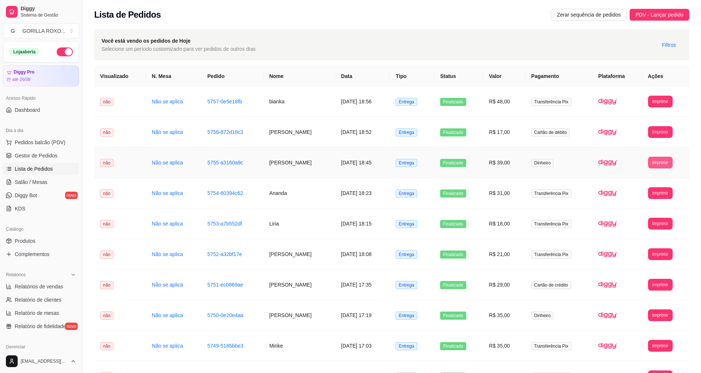
click at [668, 166] on button "Imprimir" at bounding box center [660, 163] width 25 height 12
click at [630, 189] on button "IMPRESSORA" at bounding box center [647, 188] width 53 height 12
click at [365, 163] on td "[DATE] 18:45" at bounding box center [362, 163] width 55 height 31
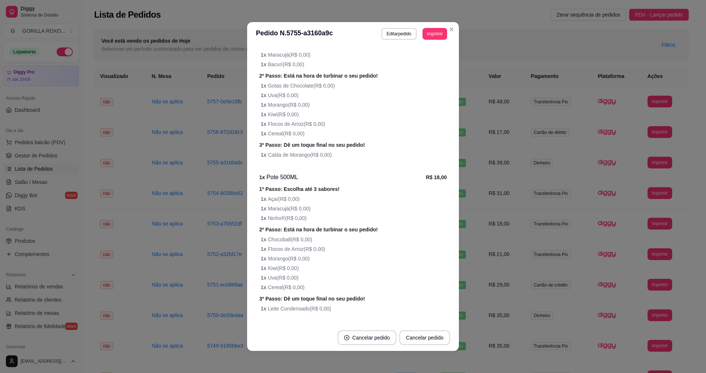
scroll to position [281, 0]
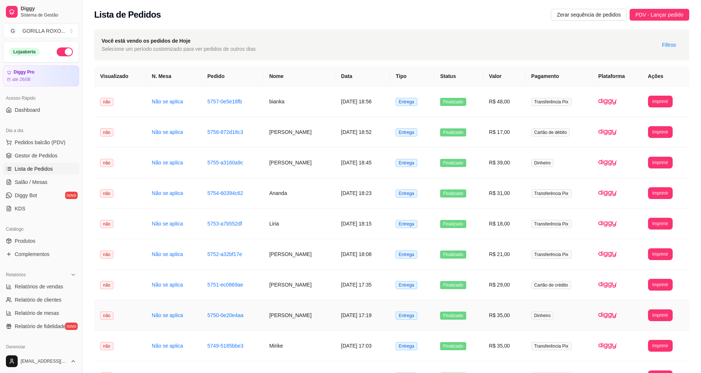
click at [525, 317] on td "R$ 35,00" at bounding box center [504, 315] width 42 height 31
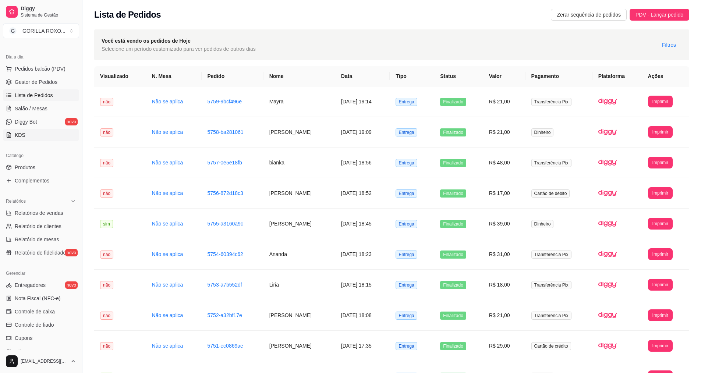
scroll to position [156, 0]
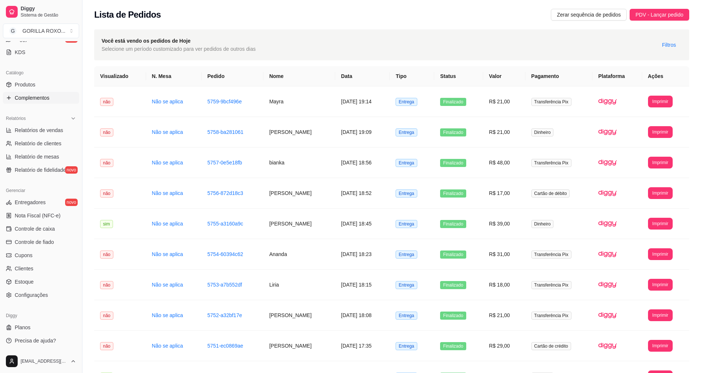
click at [46, 97] on span "Complementos" at bounding box center [32, 97] width 35 height 7
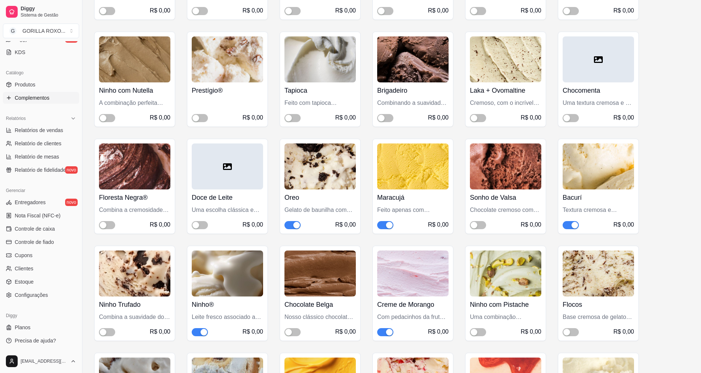
scroll to position [1295, 0]
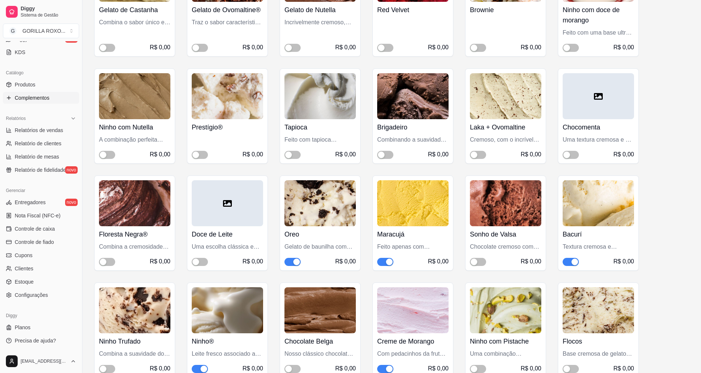
click at [288, 258] on span "button" at bounding box center [292, 262] width 16 height 8
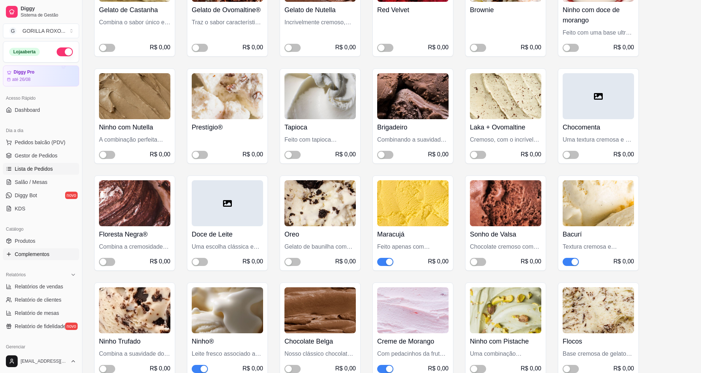
click at [34, 167] on span "Lista de Pedidos" at bounding box center [34, 168] width 38 height 7
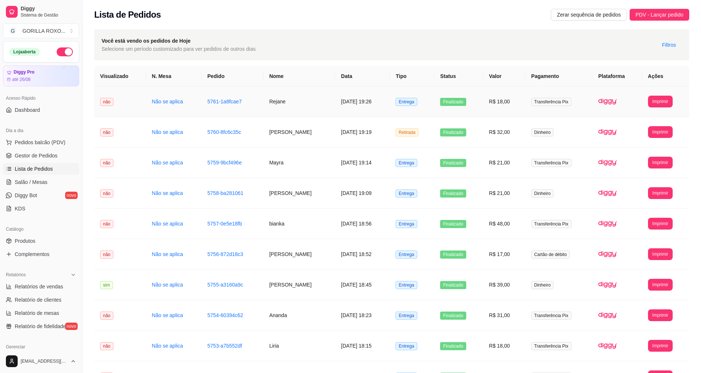
click at [296, 93] on td "Rejane" at bounding box center [299, 101] width 72 height 31
click at [305, 299] on td "[PERSON_NAME]" at bounding box center [299, 285] width 72 height 31
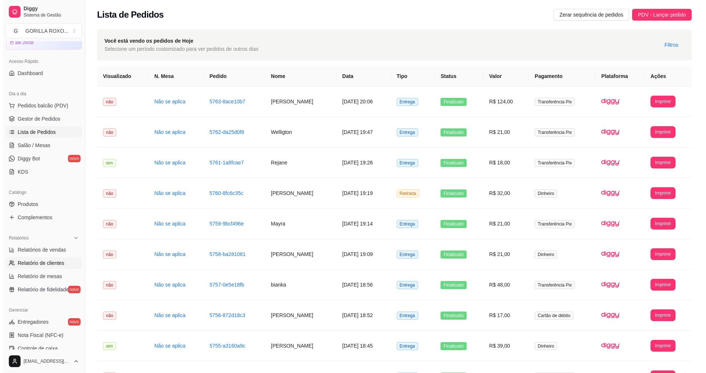
scroll to position [74, 0]
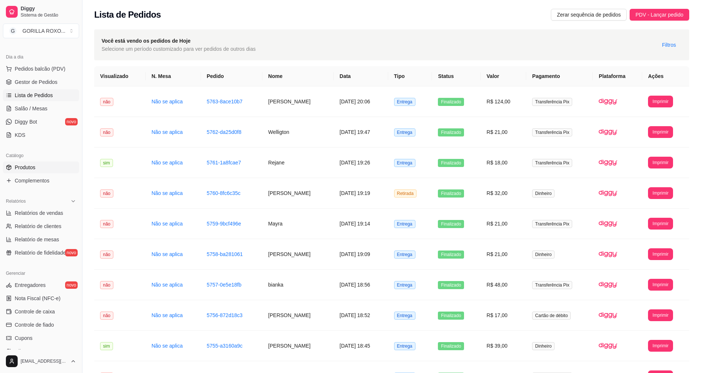
click at [42, 171] on link "Produtos" at bounding box center [41, 168] width 76 height 12
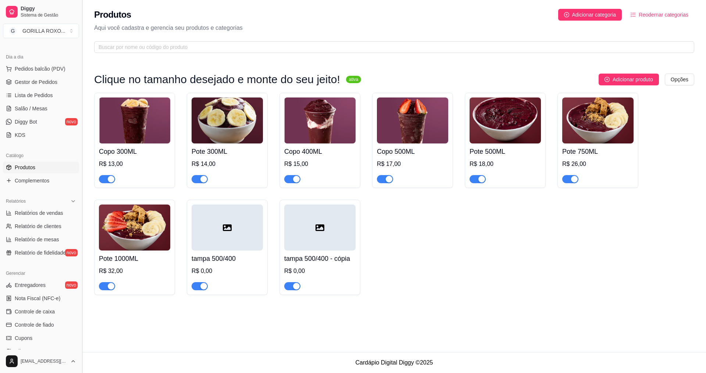
drag, startPoint x: 44, startPoint y: 179, endPoint x: 84, endPoint y: 187, distance: 41.3
click at [45, 180] on span "Complementos" at bounding box center [32, 180] width 35 height 7
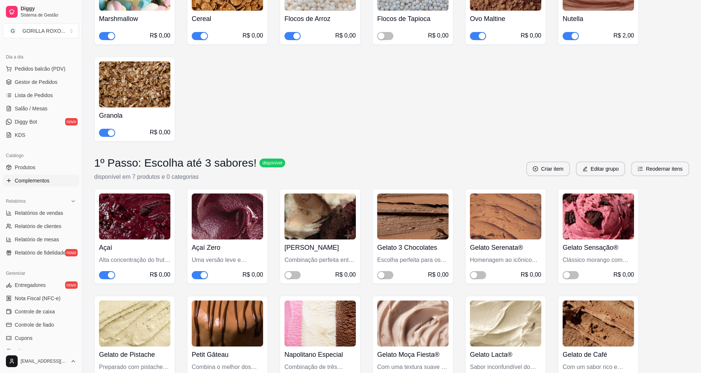
scroll to position [515, 0]
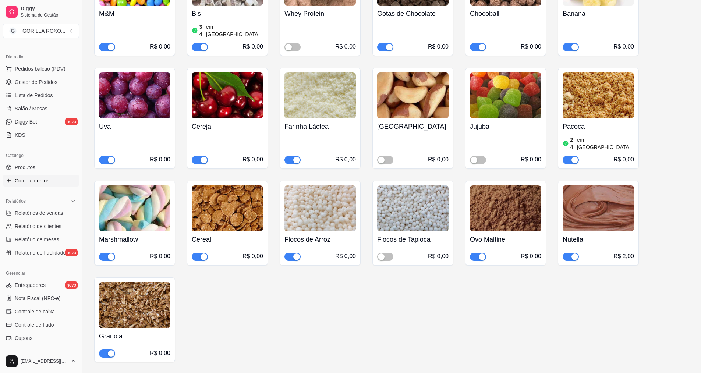
click at [568, 253] on span "button" at bounding box center [571, 257] width 16 height 8
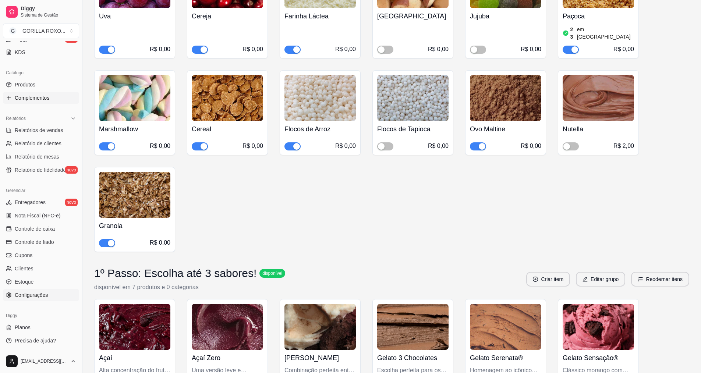
scroll to position [736, 0]
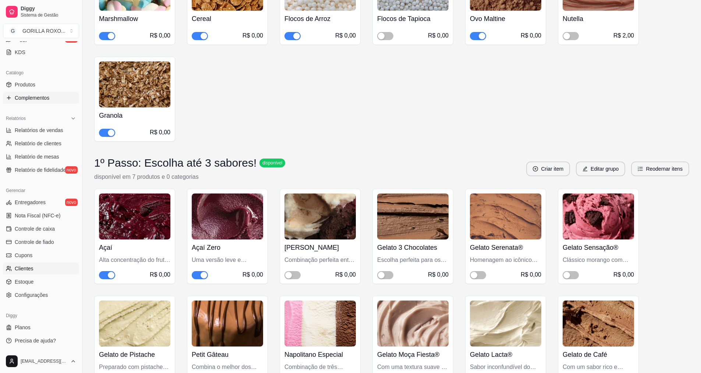
click at [40, 274] on link "Clientes" at bounding box center [41, 269] width 76 height 12
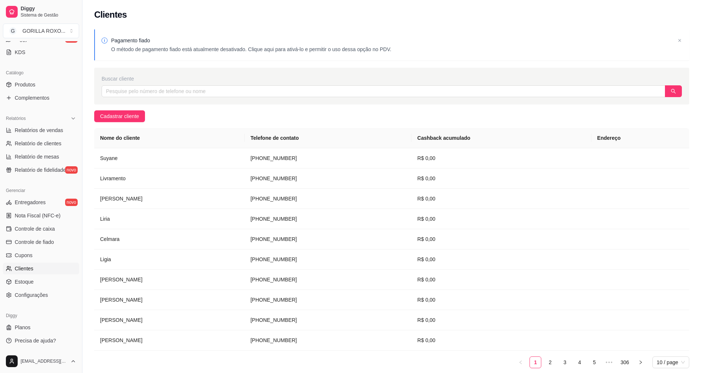
scroll to position [9, 0]
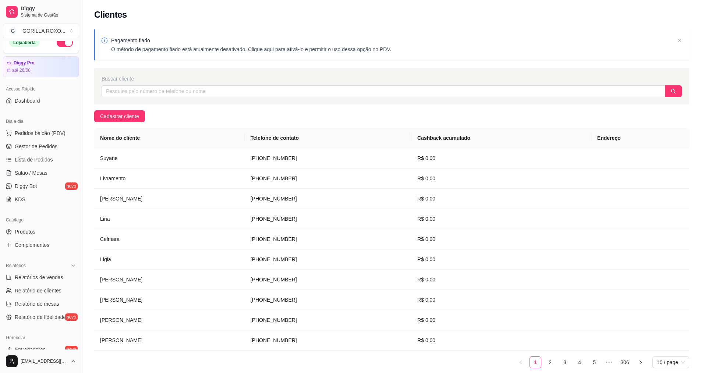
click at [51, 238] on ul "Produtos Complementos" at bounding box center [41, 238] width 76 height 25
click at [52, 245] on link "Complementos" at bounding box center [41, 245] width 76 height 12
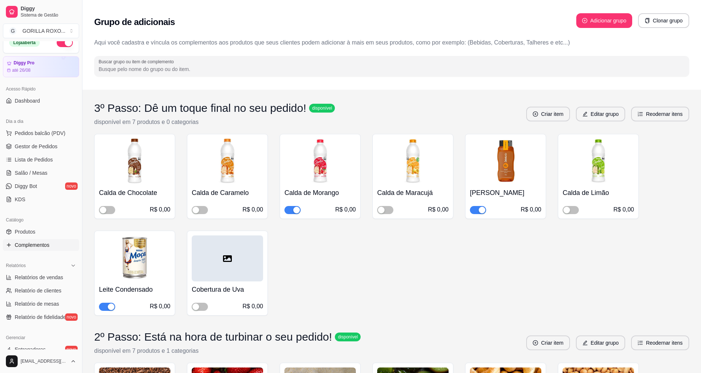
click at [296, 212] on div "button" at bounding box center [296, 210] width 7 height 7
click at [65, 157] on link "Lista de Pedidos" at bounding box center [41, 160] width 76 height 12
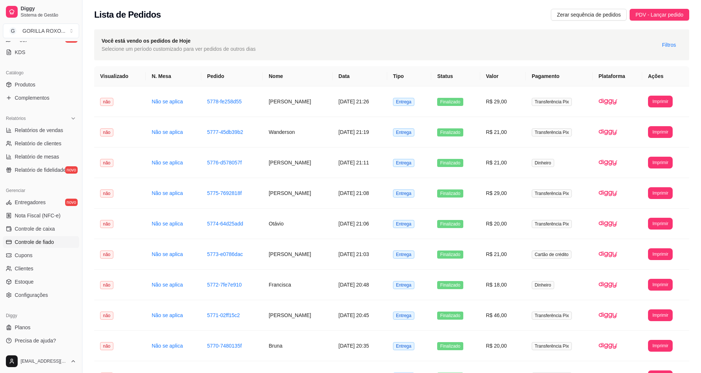
scroll to position [83, 0]
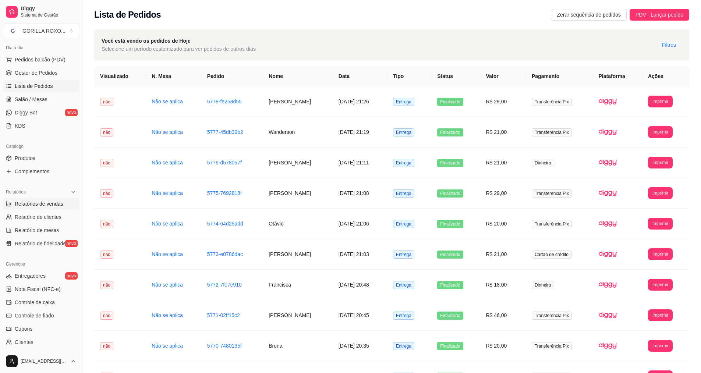
click at [43, 200] on span "Relatórios de vendas" at bounding box center [39, 203] width 49 height 7
select select "ALL"
select select "0"
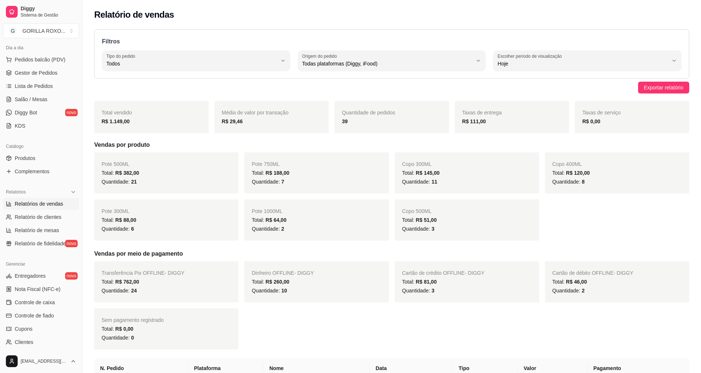
click at [388, 121] on div "39" at bounding box center [392, 121] width 100 height 9
drag, startPoint x: 341, startPoint y: 121, endPoint x: 393, endPoint y: 131, distance: 52.8
click at [393, 131] on div "Quantidade de pedidos 39" at bounding box center [391, 117] width 114 height 32
drag, startPoint x: 344, startPoint y: 110, endPoint x: 357, endPoint y: 137, distance: 30.6
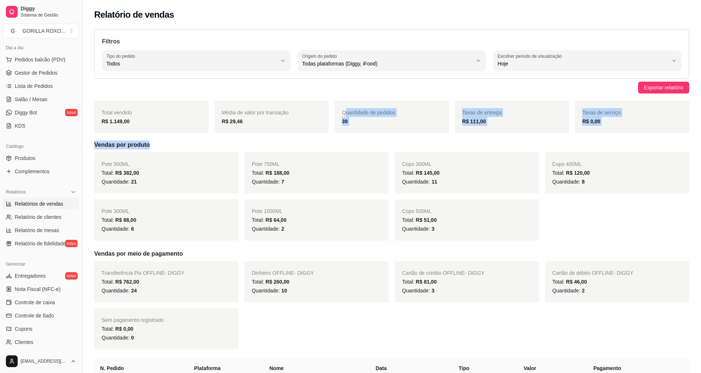
drag, startPoint x: 341, startPoint y: 111, endPoint x: 350, endPoint y: 143, distance: 34.0
click at [350, 143] on h5 "Vendas por produto" at bounding box center [391, 145] width 595 height 9
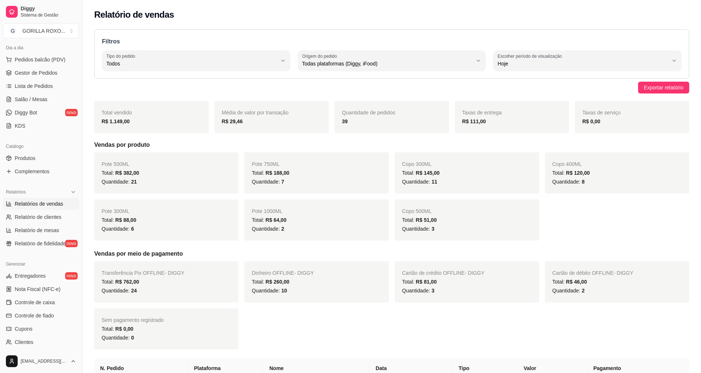
click at [350, 143] on h5 "Vendas por produto" at bounding box center [391, 145] width 595 height 9
drag, startPoint x: 101, startPoint y: 119, endPoint x: 140, endPoint y: 123, distance: 39.6
click at [140, 123] on div "Total vendido R$ 1.149,00" at bounding box center [151, 117] width 114 height 32
drag, startPoint x: 104, startPoint y: 119, endPoint x: 168, endPoint y: 126, distance: 64.0
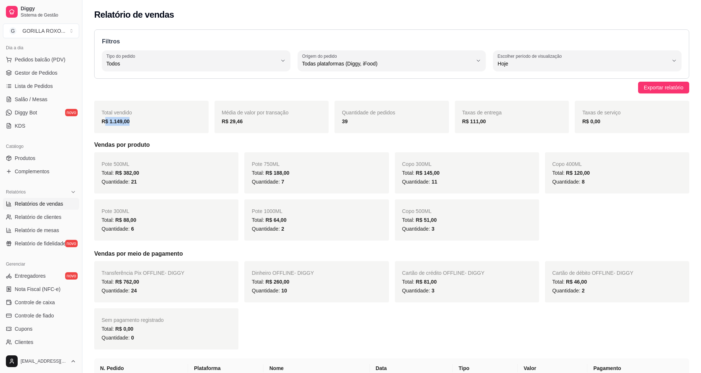
click at [168, 126] on div "Total vendido R$ 1.149,00" at bounding box center [151, 117] width 114 height 32
drag, startPoint x: 103, startPoint y: 122, endPoint x: 163, endPoint y: 121, distance: 60.0
click at [163, 121] on div "R$ 1.149,00" at bounding box center [152, 121] width 100 height 9
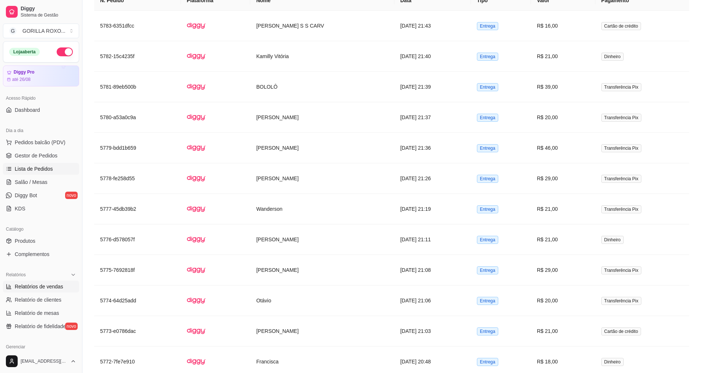
click at [48, 172] on span "Lista de Pedidos" at bounding box center [34, 168] width 38 height 7
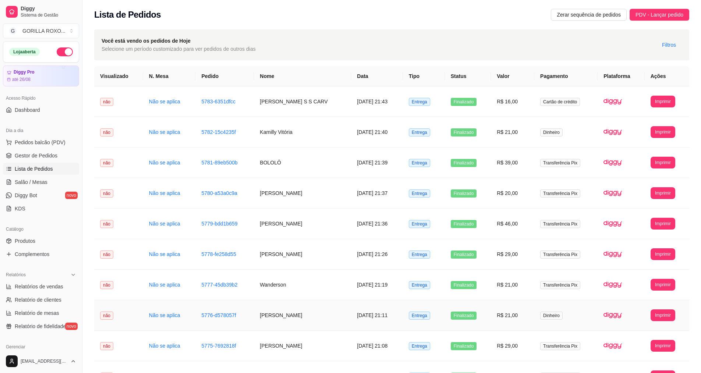
click at [306, 323] on td "[PERSON_NAME]" at bounding box center [302, 315] width 97 height 31
click at [58, 145] on span "Pedidos balcão (PDV)" at bounding box center [40, 142] width 51 height 7
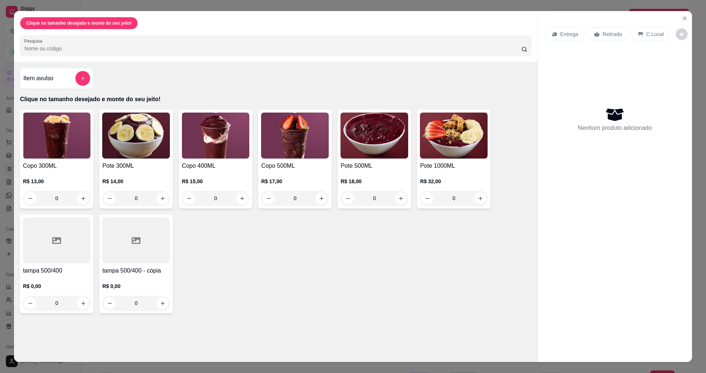
click at [399, 199] on div "0" at bounding box center [375, 198] width 68 height 15
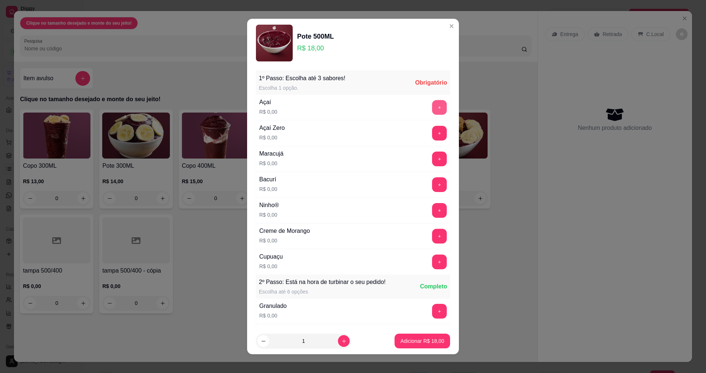
click at [432, 106] on button "+" at bounding box center [439, 107] width 15 height 15
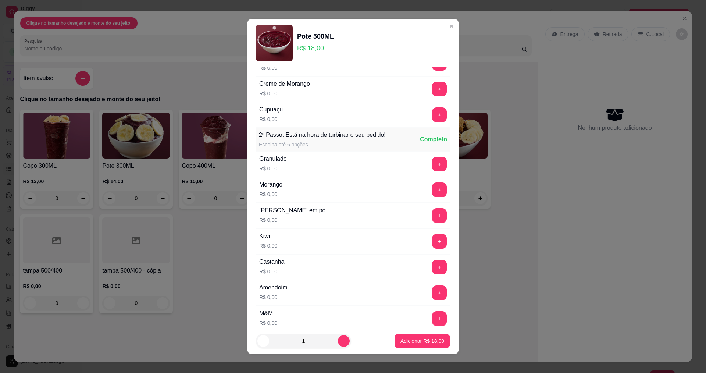
scroll to position [221, 0]
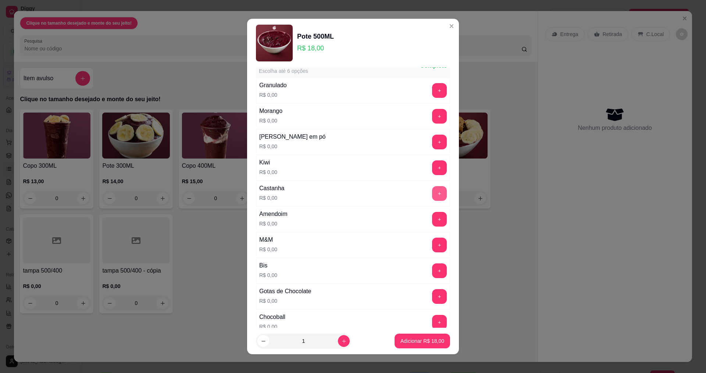
click at [432, 191] on button "+" at bounding box center [439, 193] width 15 height 15
click at [432, 116] on button "+" at bounding box center [439, 116] width 15 height 15
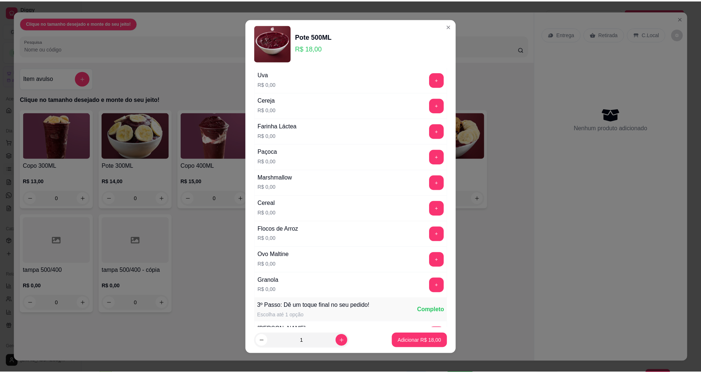
scroll to position [616, 0]
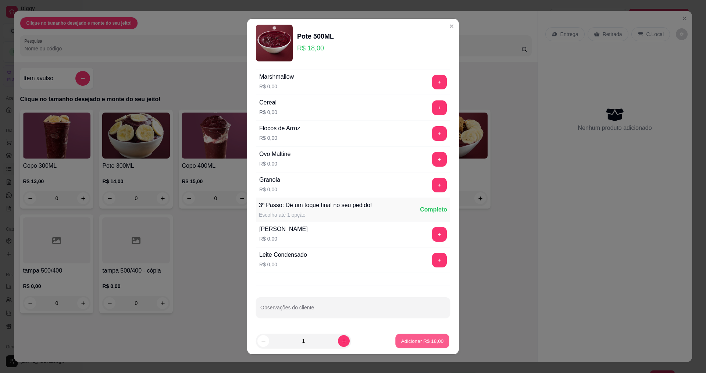
click at [414, 343] on p "Adicionar R$ 18,00" at bounding box center [422, 341] width 43 height 7
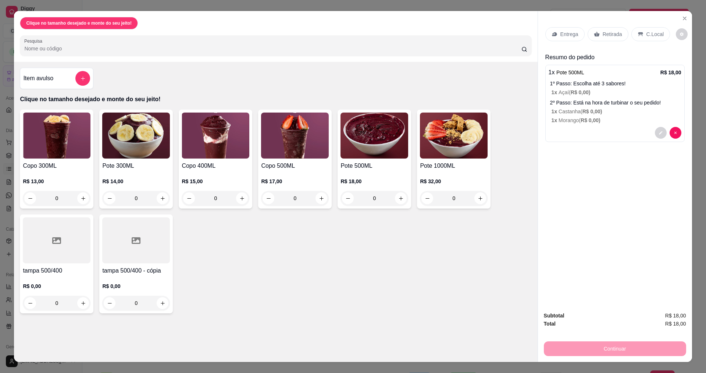
drag, startPoint x: 603, startPoint y: 36, endPoint x: 603, endPoint y: 41, distance: 4.8
click at [604, 37] on p "Retirada" at bounding box center [612, 34] width 19 height 7
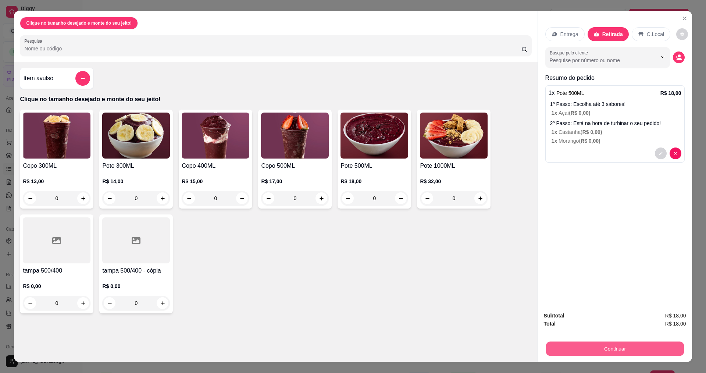
click at [585, 349] on button "Continuar" at bounding box center [615, 348] width 138 height 14
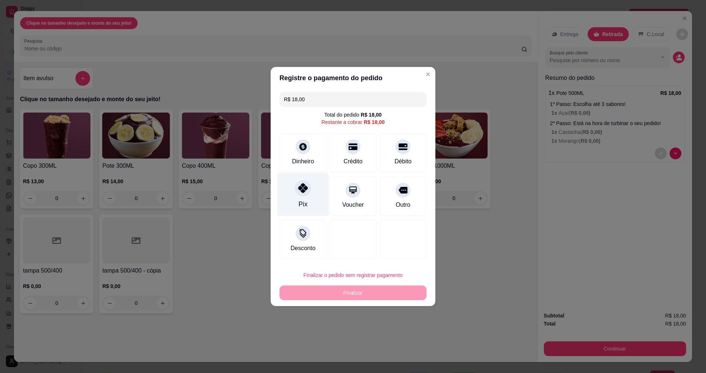
click at [311, 194] on div "Pix" at bounding box center [303, 194] width 52 height 43
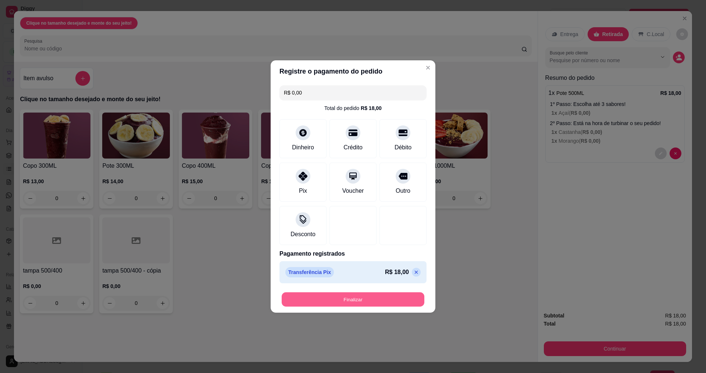
click at [360, 301] on button "Finalizar" at bounding box center [353, 299] width 143 height 14
type input "-R$ 18,00"
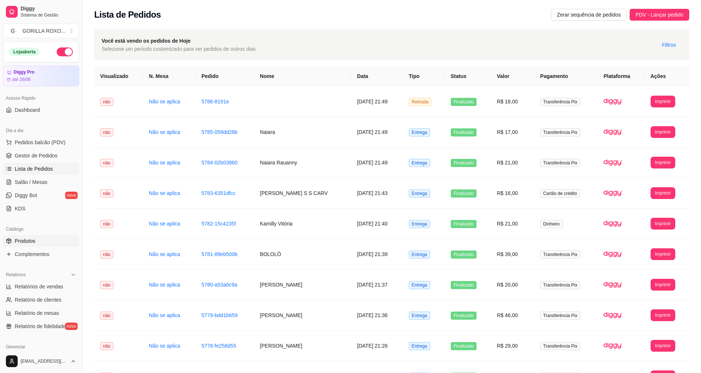
click at [27, 243] on span "Produtos" at bounding box center [25, 240] width 21 height 7
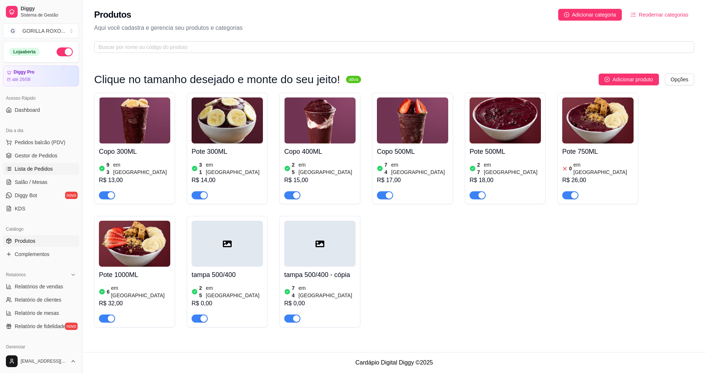
click at [46, 168] on span "Lista de Pedidos" at bounding box center [34, 168] width 38 height 7
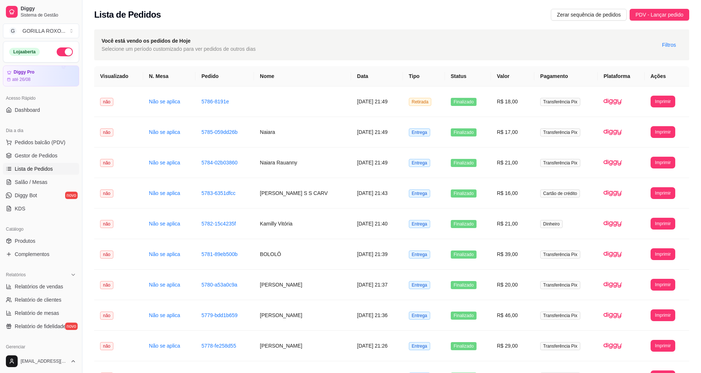
click at [31, 234] on div "Catálogo" at bounding box center [41, 229] width 76 height 12
click at [28, 237] on link "Produtos" at bounding box center [41, 241] width 76 height 12
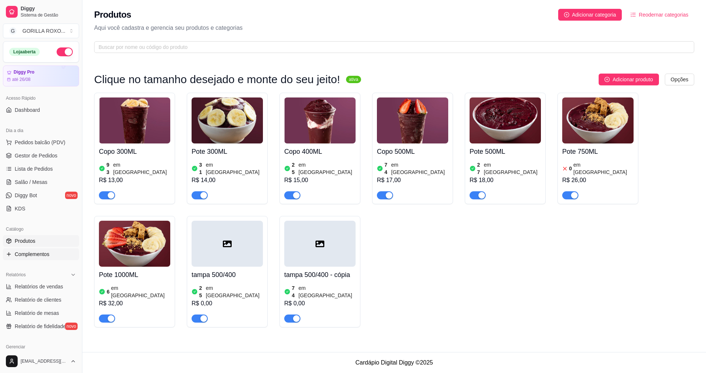
click at [36, 252] on span "Complementos" at bounding box center [32, 254] width 35 height 7
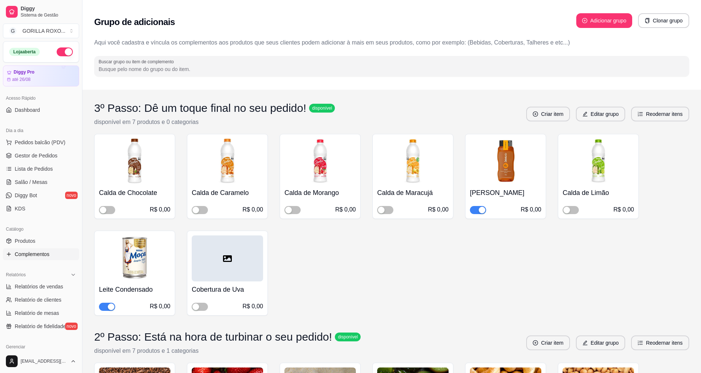
scroll to position [184, 0]
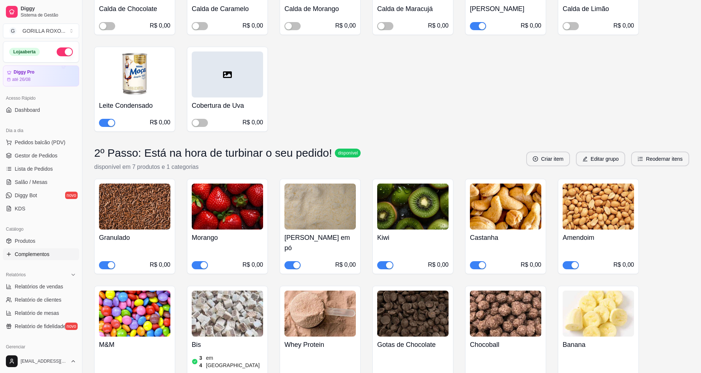
click at [196, 261] on span "button" at bounding box center [200, 265] width 16 height 8
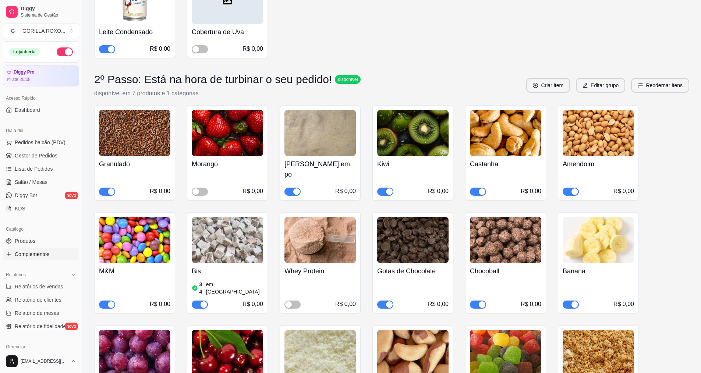
scroll to position [294, 0]
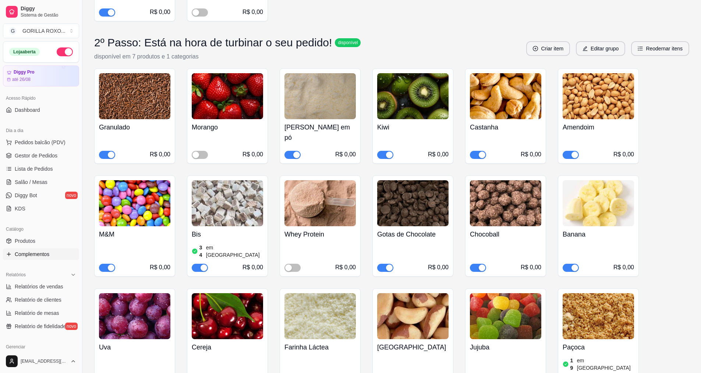
click at [63, 52] on button "button" at bounding box center [65, 51] width 16 height 9
click at [38, 168] on span "Lista de Pedidos" at bounding box center [34, 168] width 38 height 7
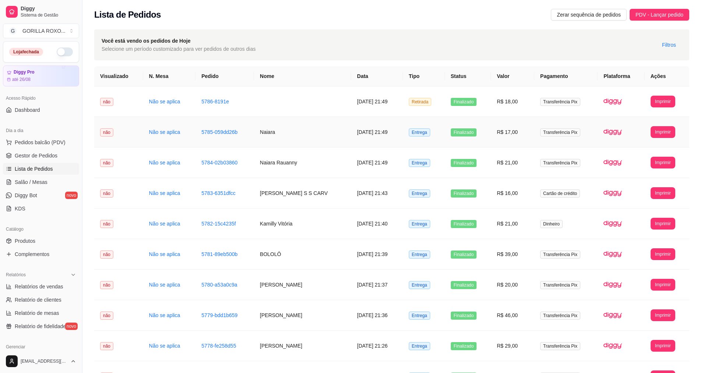
click at [314, 124] on td "Naiara" at bounding box center [302, 132] width 97 height 31
click at [303, 139] on td "Naiara" at bounding box center [302, 132] width 97 height 31
click at [312, 163] on td "Naiara Rauanny" at bounding box center [302, 163] width 97 height 31
